Goal: Task Accomplishment & Management: Use online tool/utility

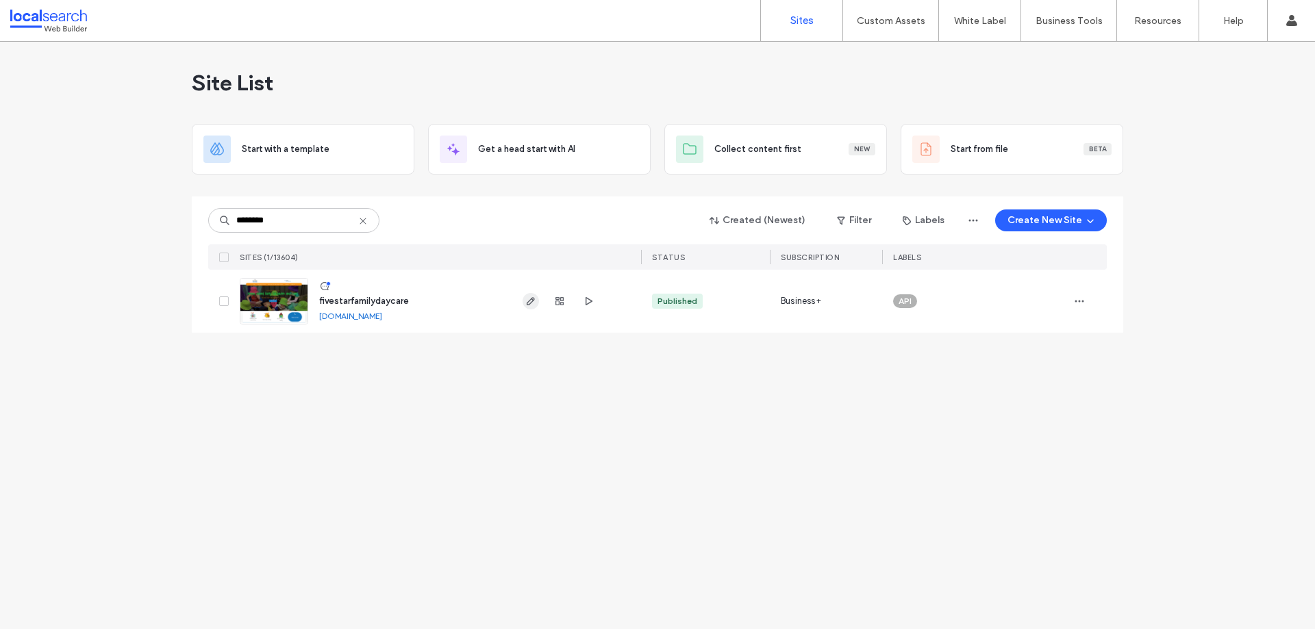
click at [528, 303] on use "button" at bounding box center [531, 301] width 8 height 8
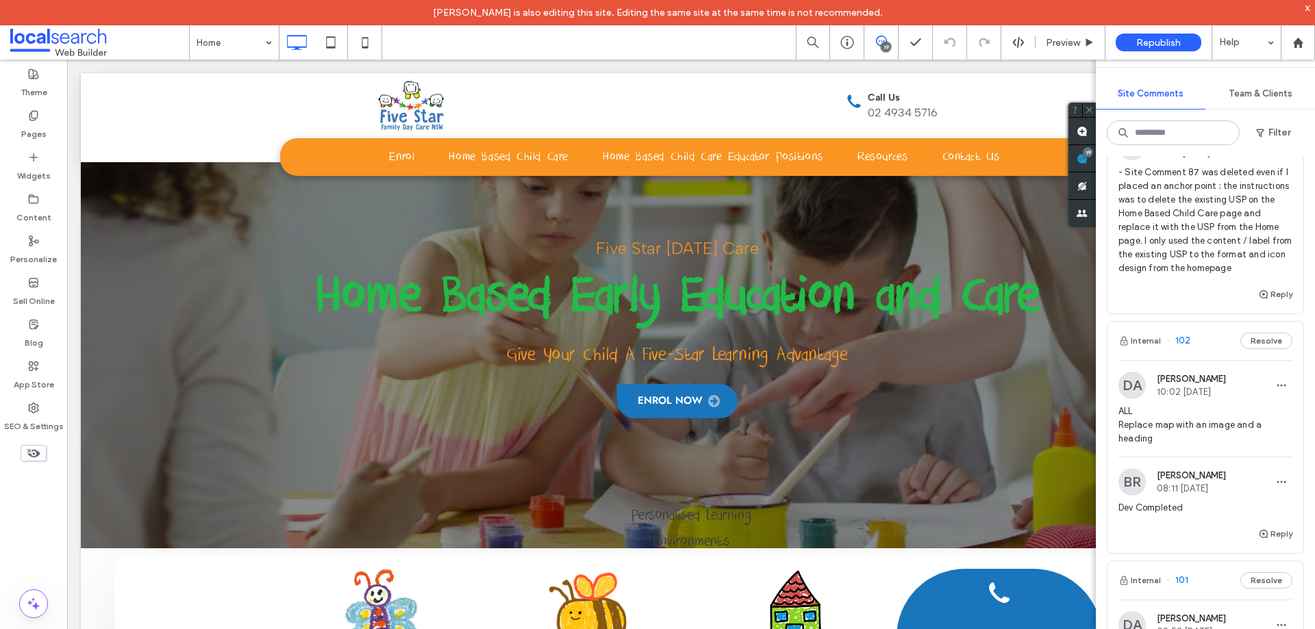
scroll to position [137, 0]
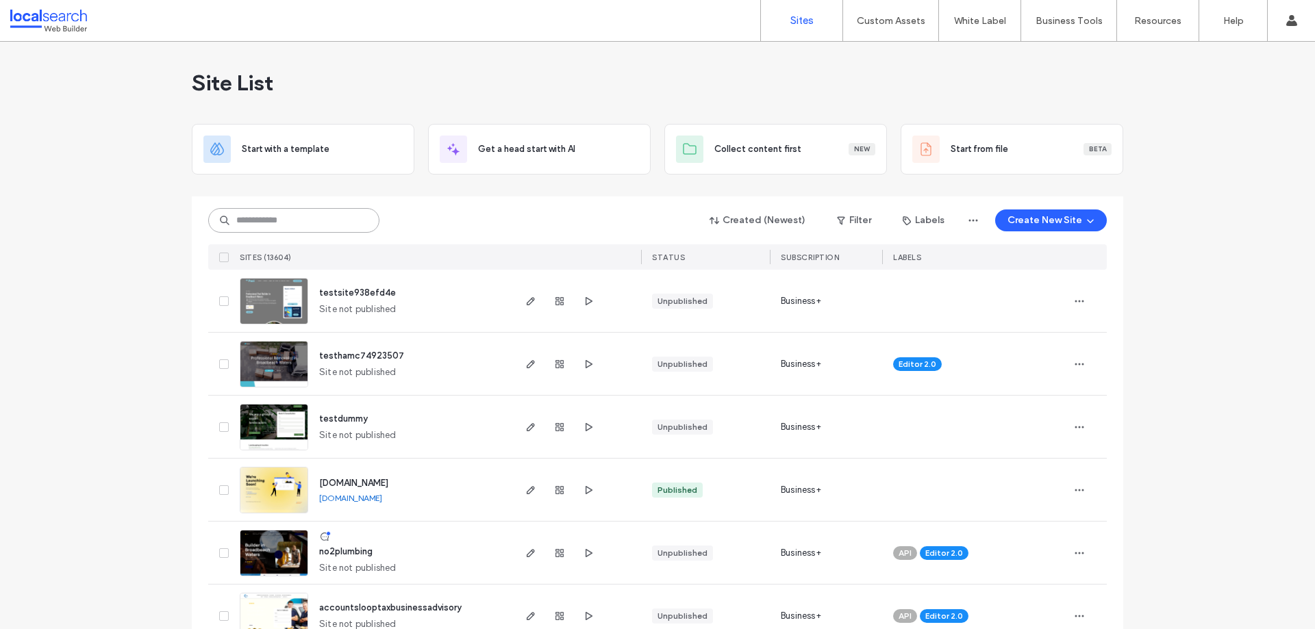
click at [259, 223] on input at bounding box center [293, 220] width 171 height 25
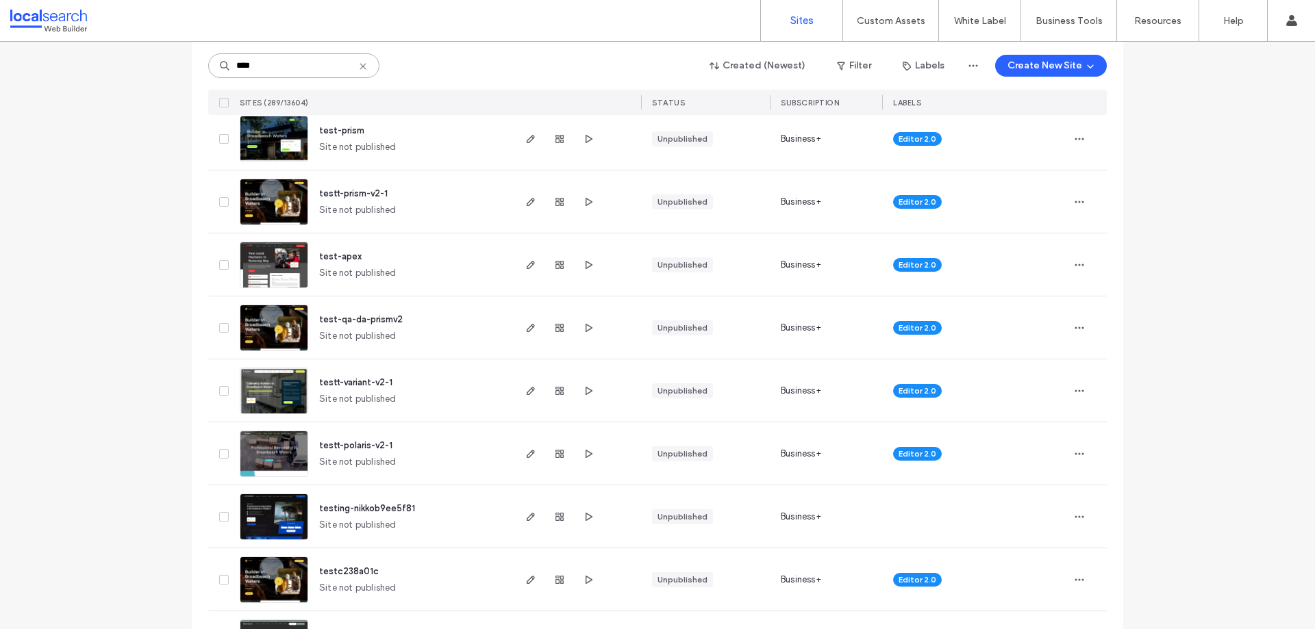
scroll to position [616, 0]
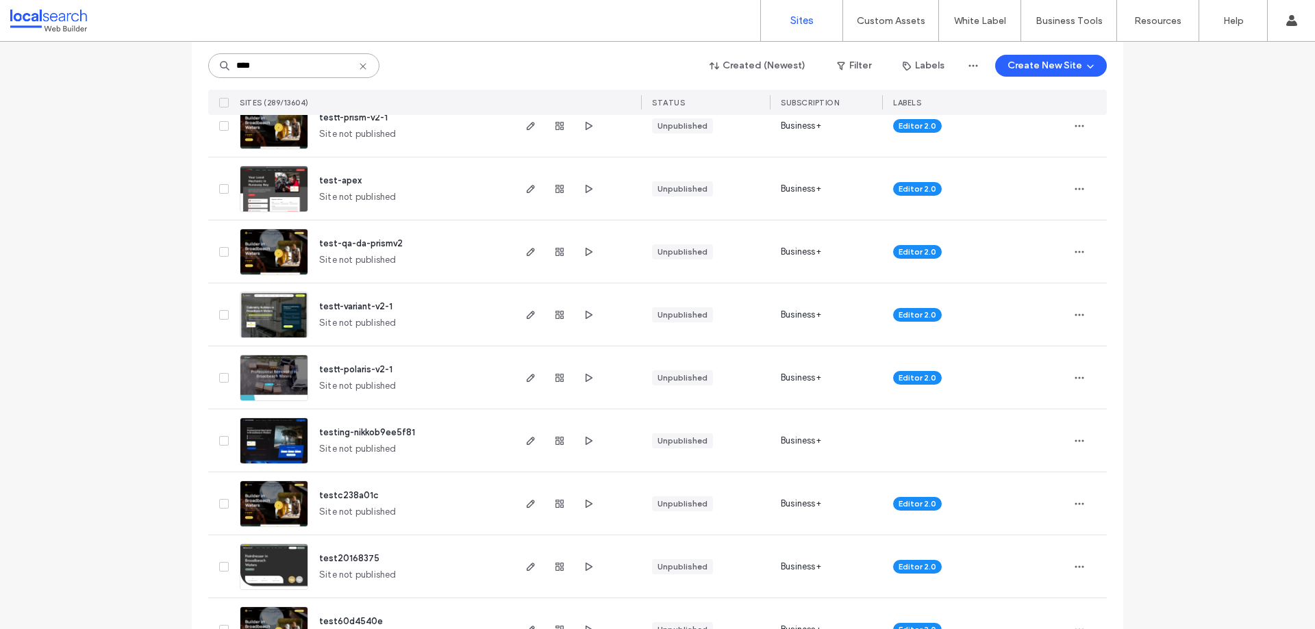
type input "****"
click at [379, 433] on span "testing-nikkob9ee5f81" at bounding box center [367, 432] width 96 height 10
